Goal: Information Seeking & Learning: Understand process/instructions

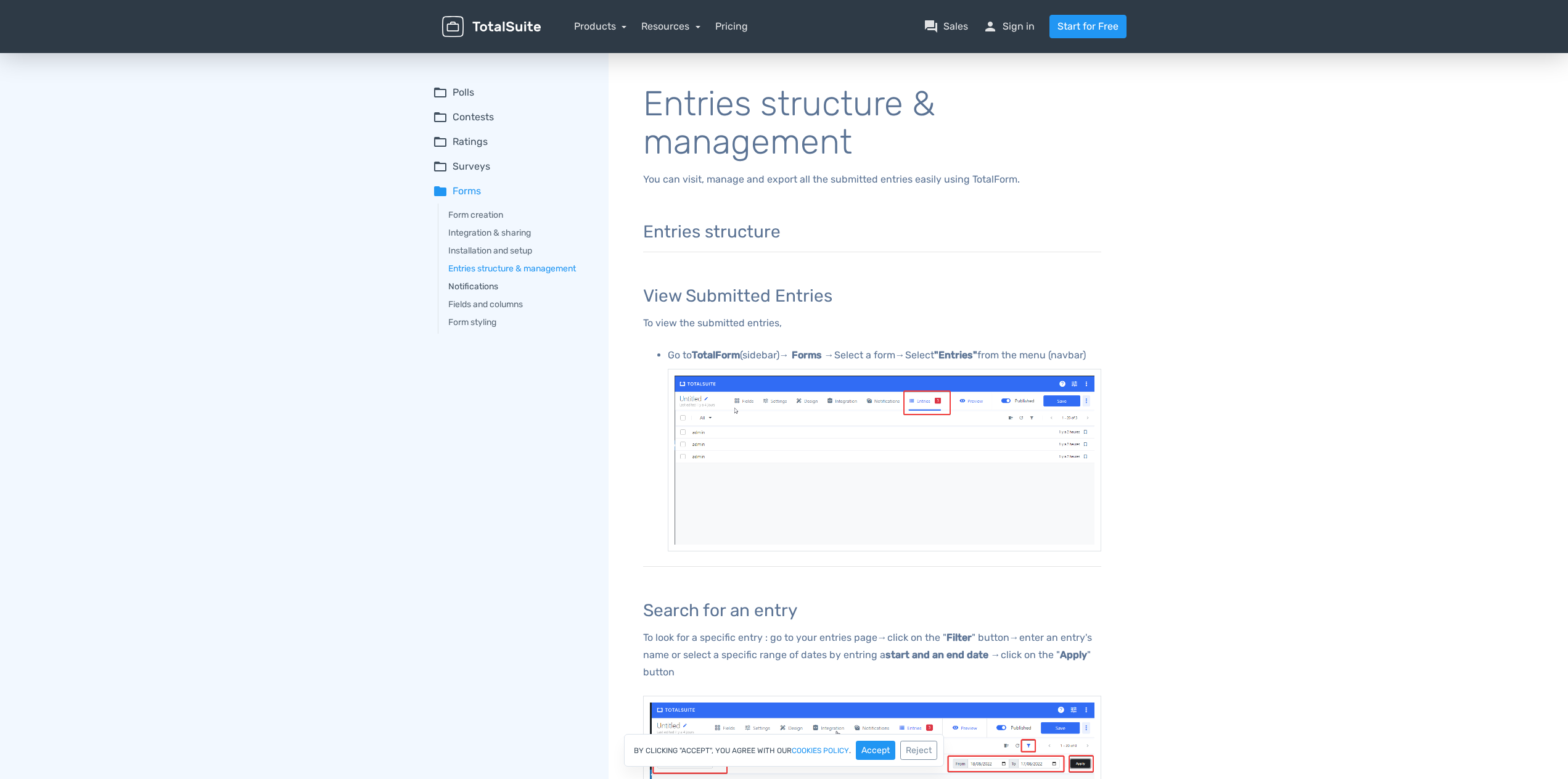
click at [489, 286] on link "Notifications" at bounding box center [520, 286] width 143 height 13
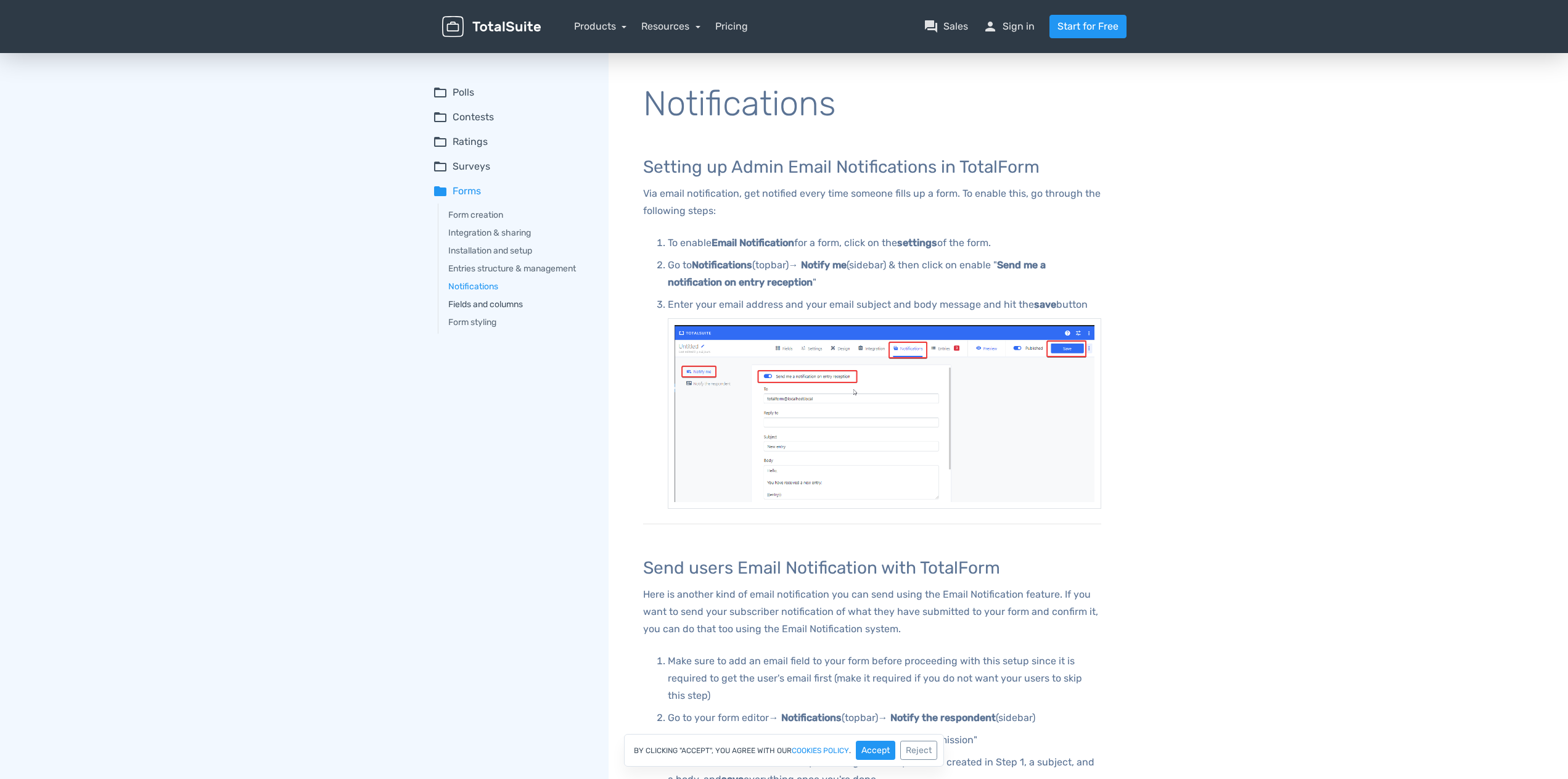
click at [475, 298] on link "Fields and columns" at bounding box center [520, 304] width 143 height 13
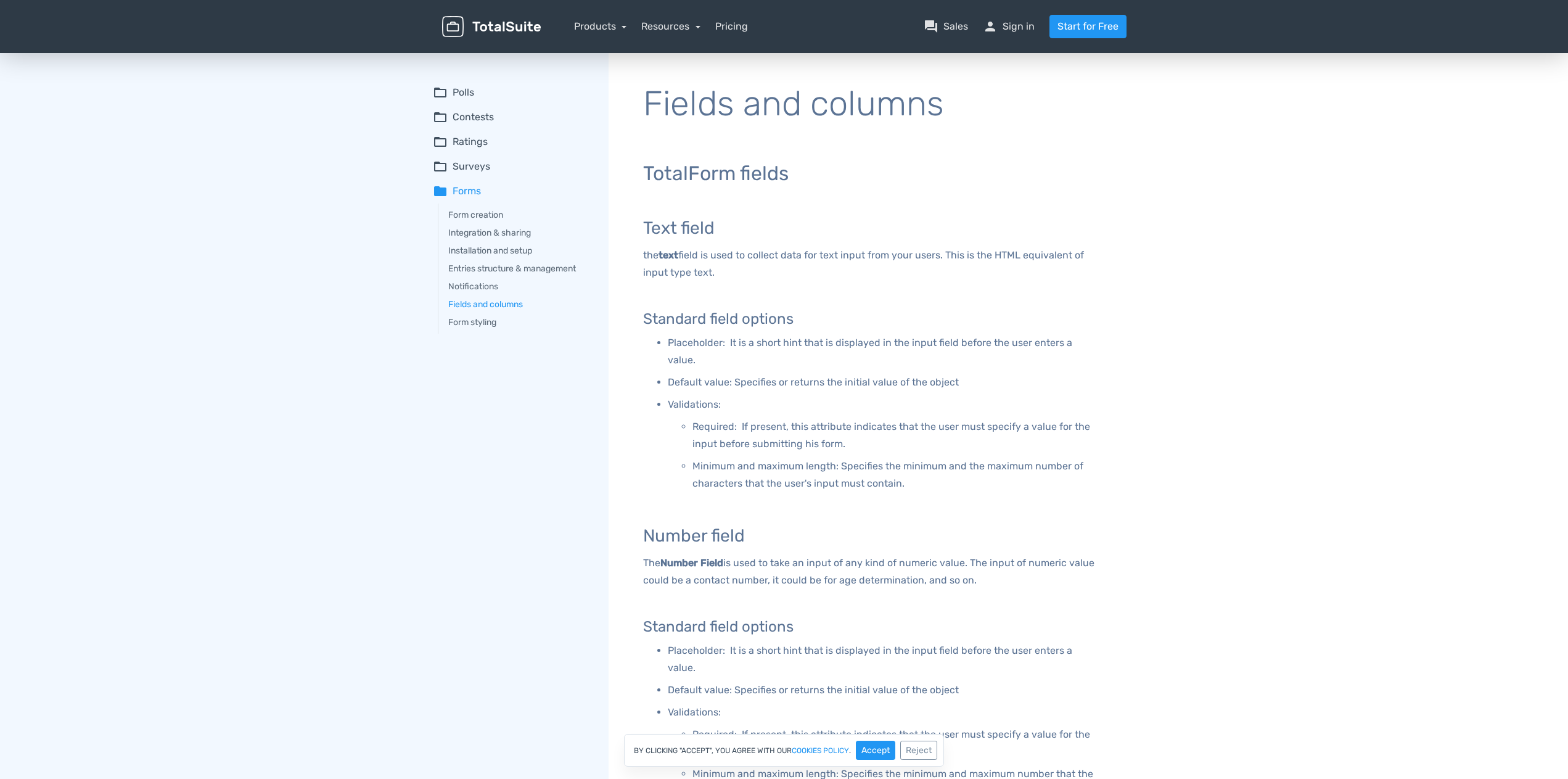
drag, startPoint x: 830, startPoint y: 344, endPoint x: 819, endPoint y: 100, distance: 244.2
click at [484, 326] on link "Form styling" at bounding box center [520, 322] width 143 height 13
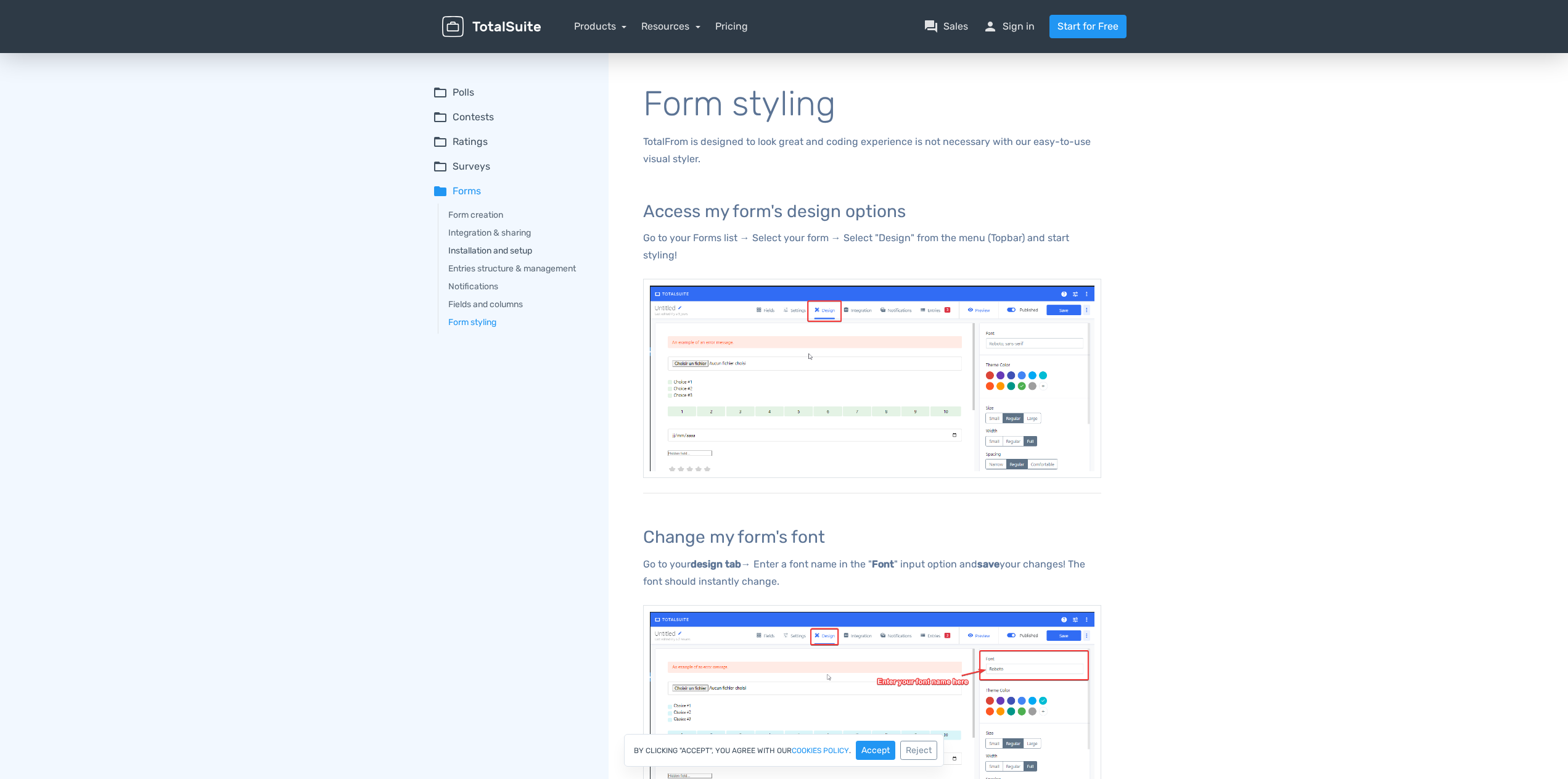
click at [484, 247] on link "Installation and setup" at bounding box center [520, 250] width 143 height 13
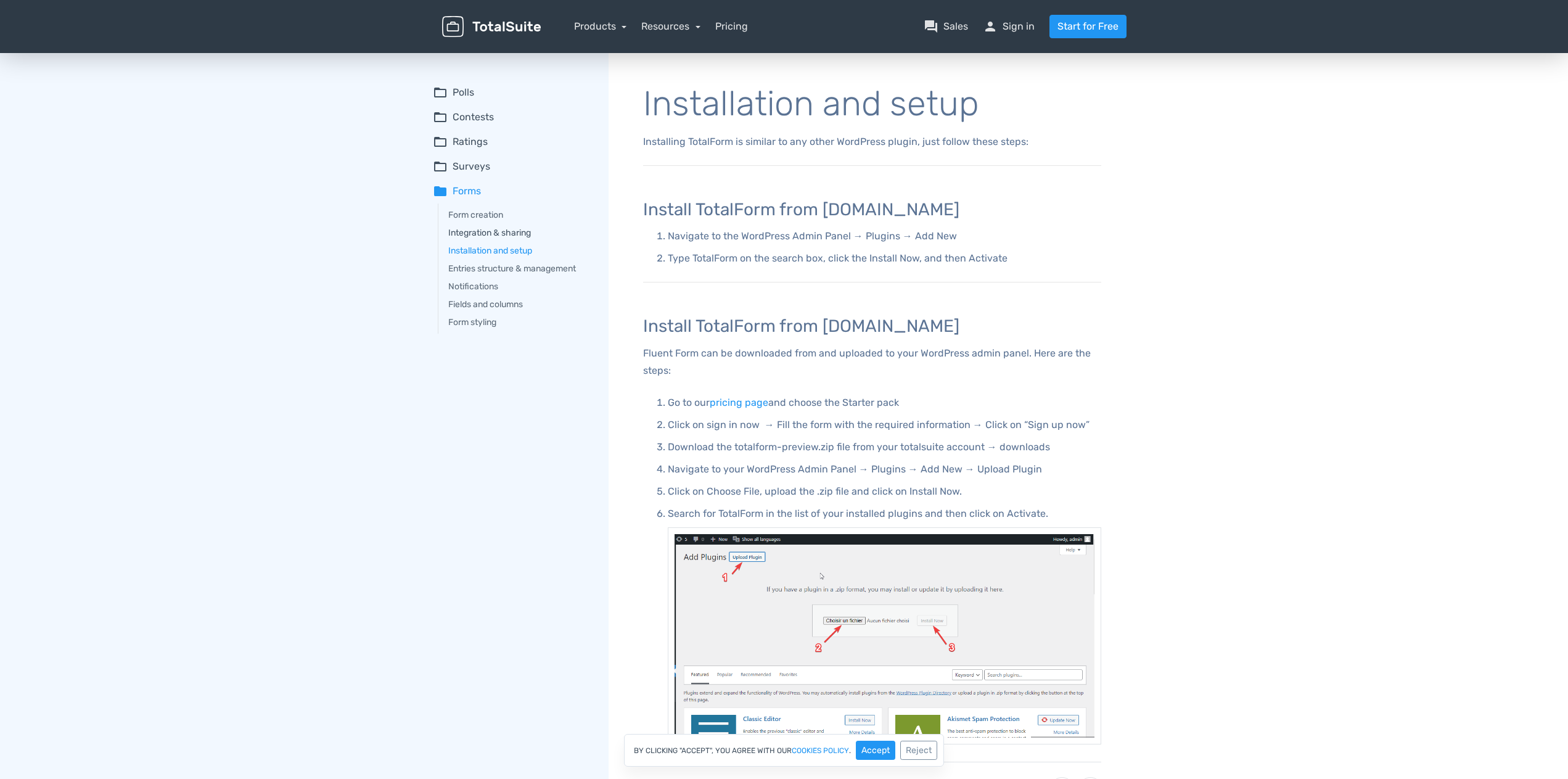
click at [492, 228] on link "Integration & sharing" at bounding box center [520, 232] width 143 height 13
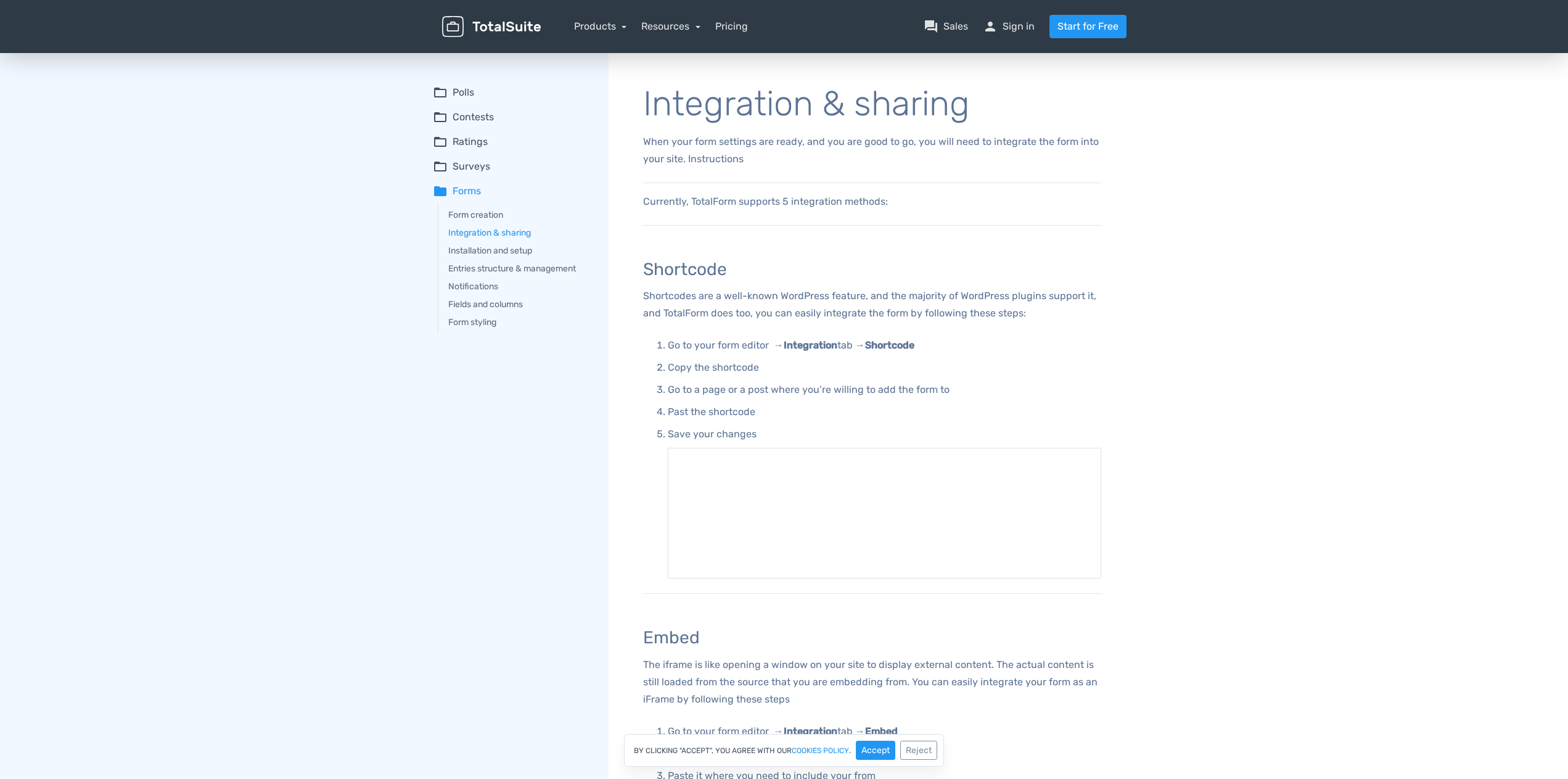
drag, startPoint x: 627, startPoint y: 447, endPoint x: 654, endPoint y: 83, distance: 365.0
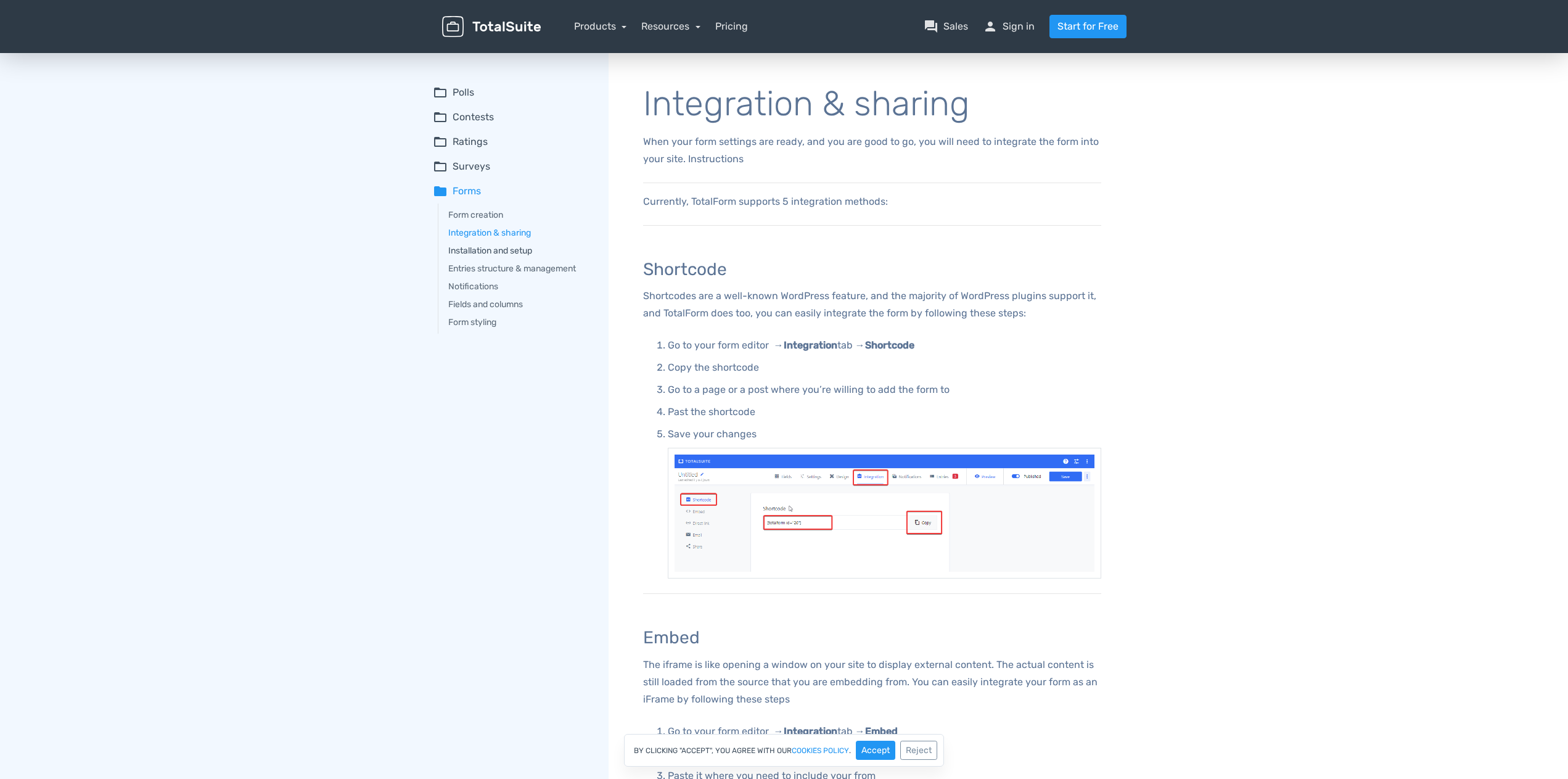
click at [494, 246] on link "Installation and setup" at bounding box center [520, 250] width 143 height 13
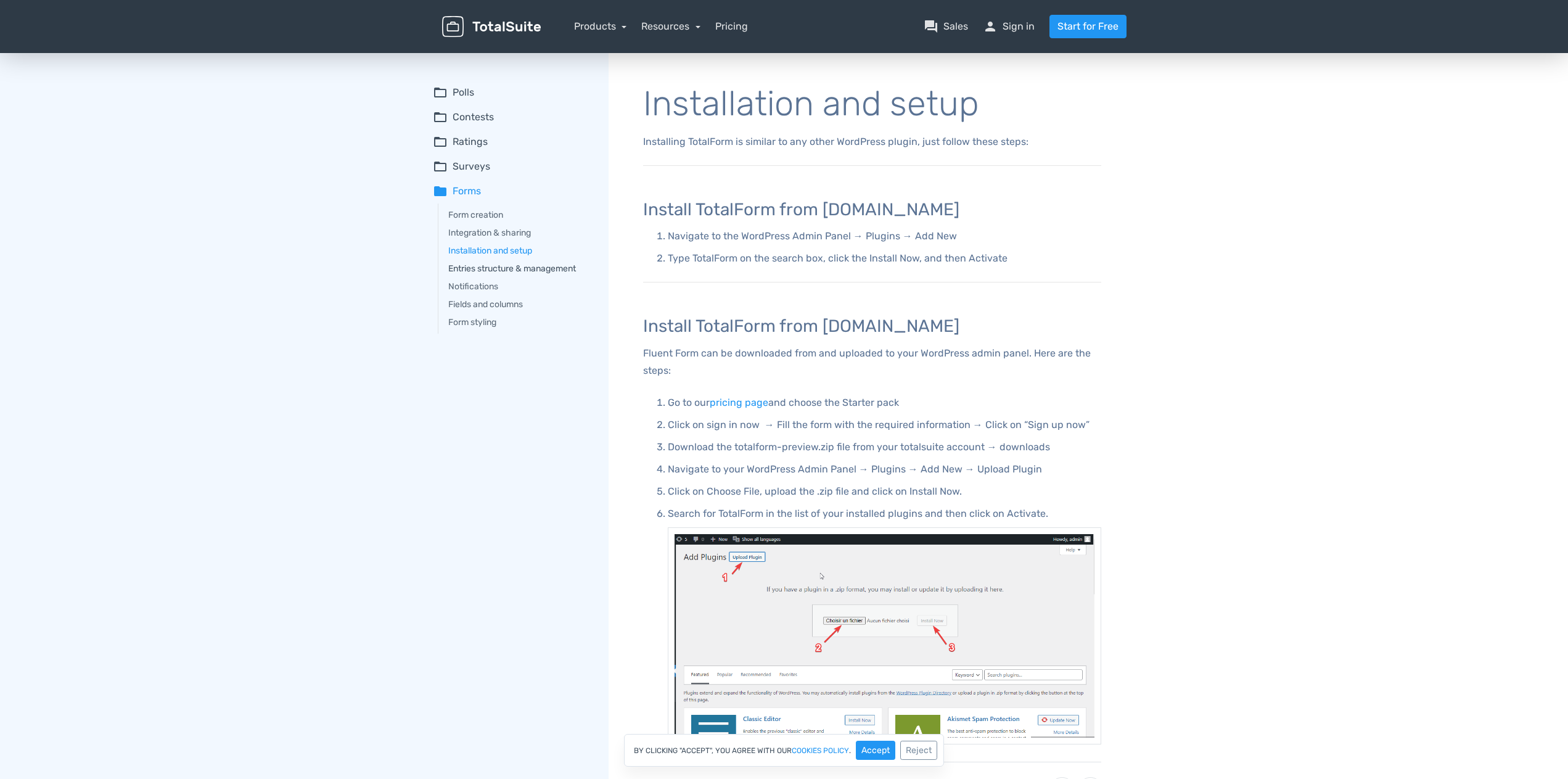
click at [558, 265] on link "Entries structure & management" at bounding box center [520, 268] width 143 height 13
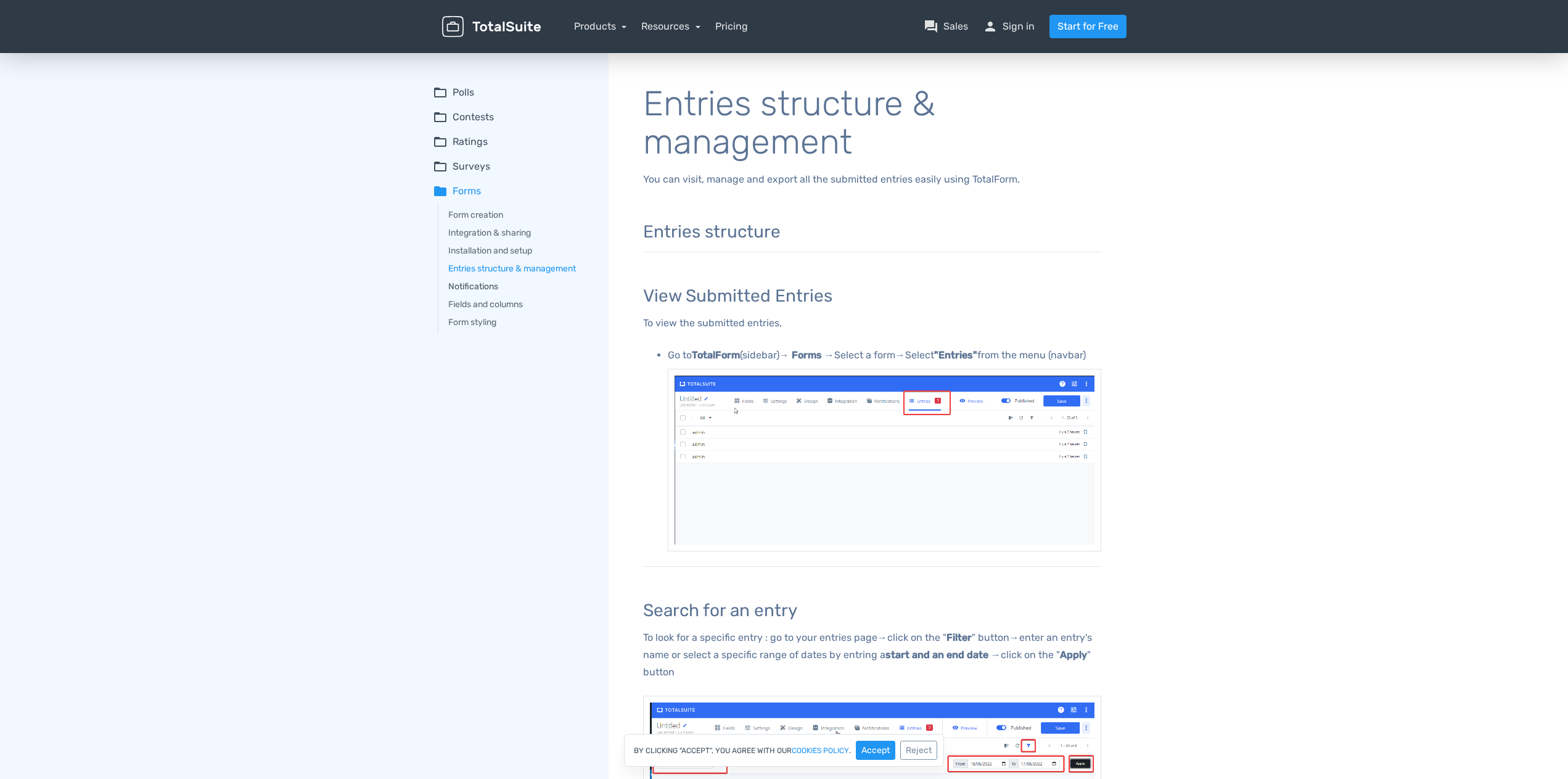
click at [493, 282] on link "Notifications" at bounding box center [520, 286] width 143 height 13
